Goal: Task Accomplishment & Management: Use online tool/utility

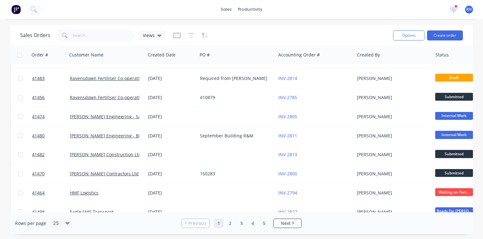
scroll to position [274, 0]
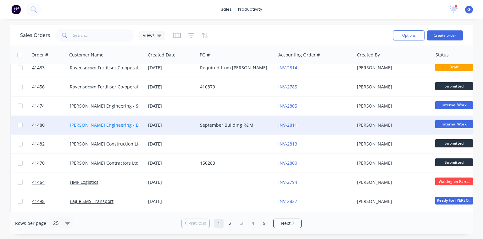
click at [131, 124] on link "[PERSON_NAME] Engineering - Building R M" at bounding box center [116, 125] width 93 height 6
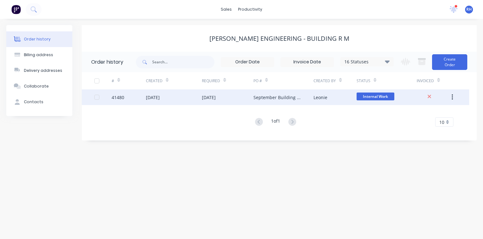
click at [216, 101] on div "[DATE]" at bounding box center [209, 97] width 14 height 7
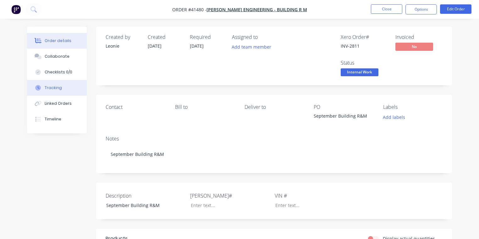
click at [59, 83] on button "Tracking" at bounding box center [57, 88] width 60 height 16
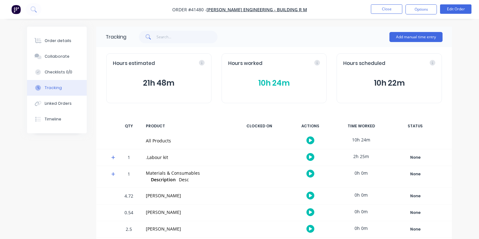
click at [113, 157] on icon at bounding box center [113, 158] width 4 height 4
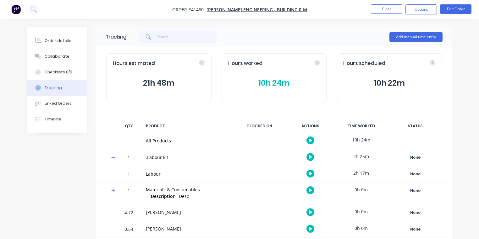
click at [310, 173] on icon "button" at bounding box center [310, 173] width 3 height 3
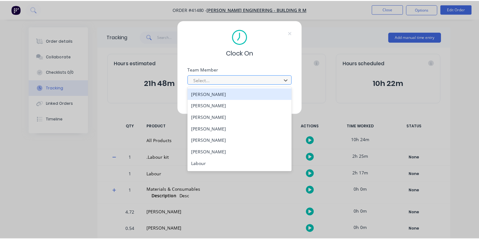
scroll to position [80, 0]
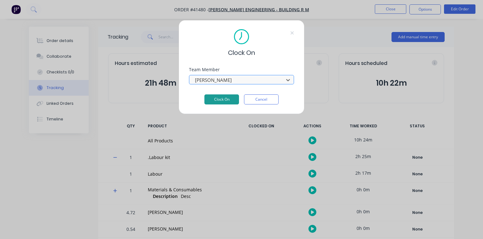
click at [232, 100] on button "Clock On" at bounding box center [221, 100] width 35 height 10
